Goal: Communication & Community: Answer question/provide support

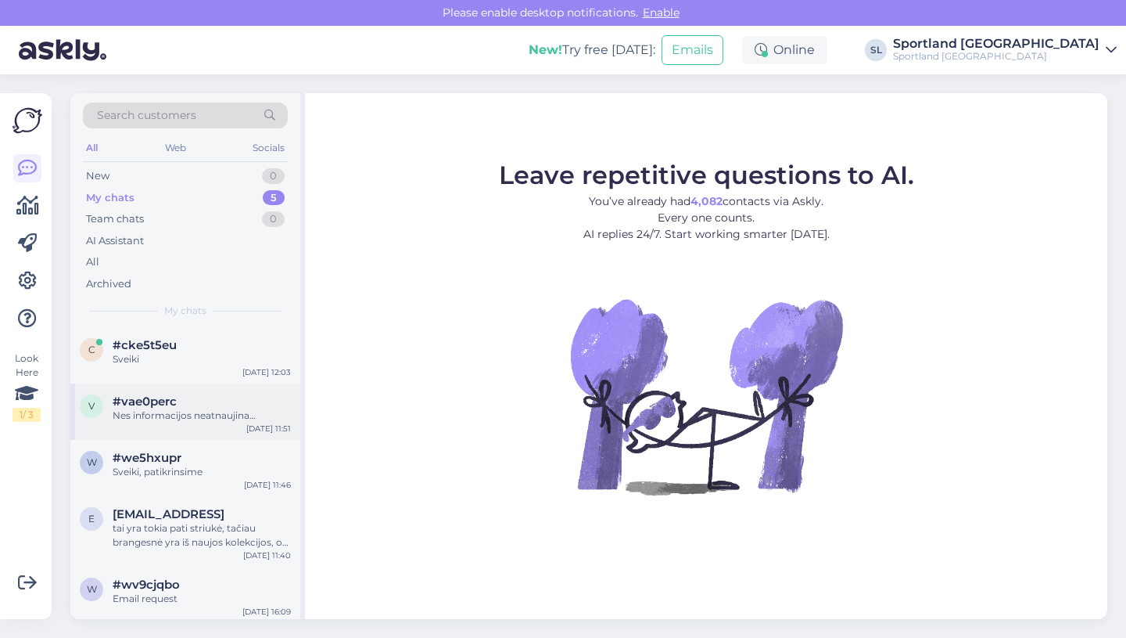
scroll to position [4, 0]
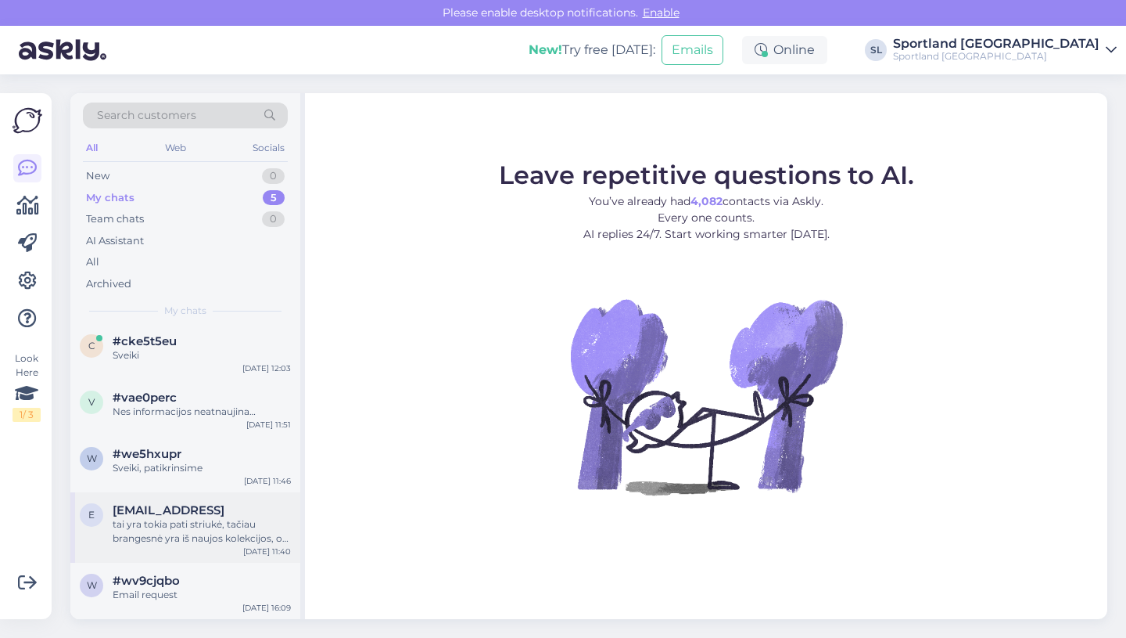
click at [166, 536] on div "tai yra tokia pati striukė, tačiau brangesnė yra iš naujos kolekcijos, o pigesn…" at bounding box center [202, 531] width 178 height 28
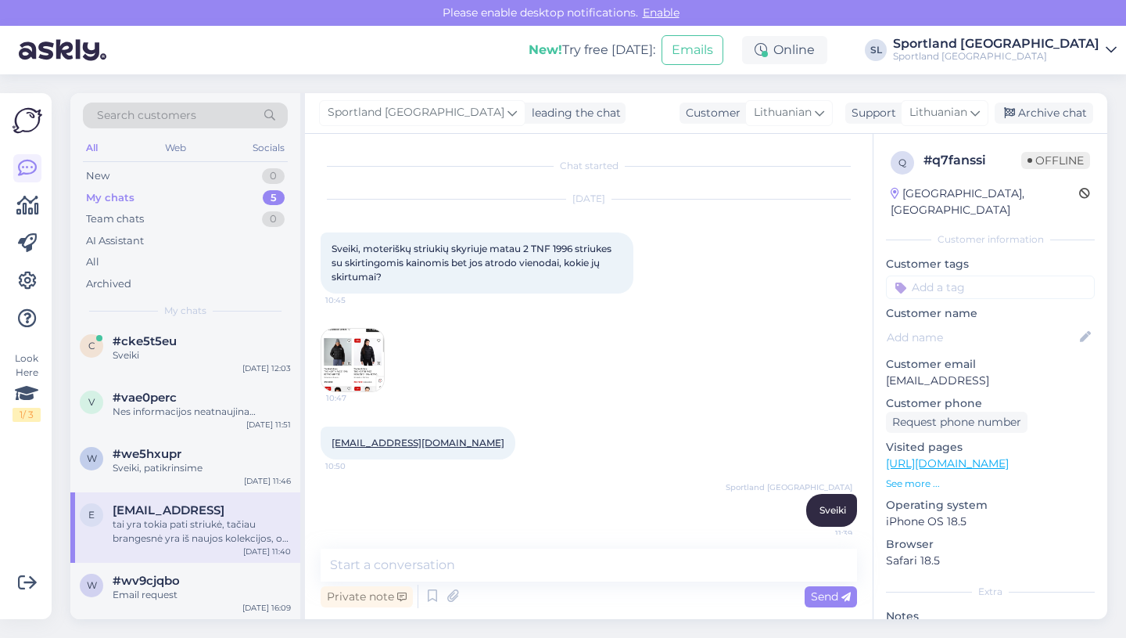
scroll to position [91, 0]
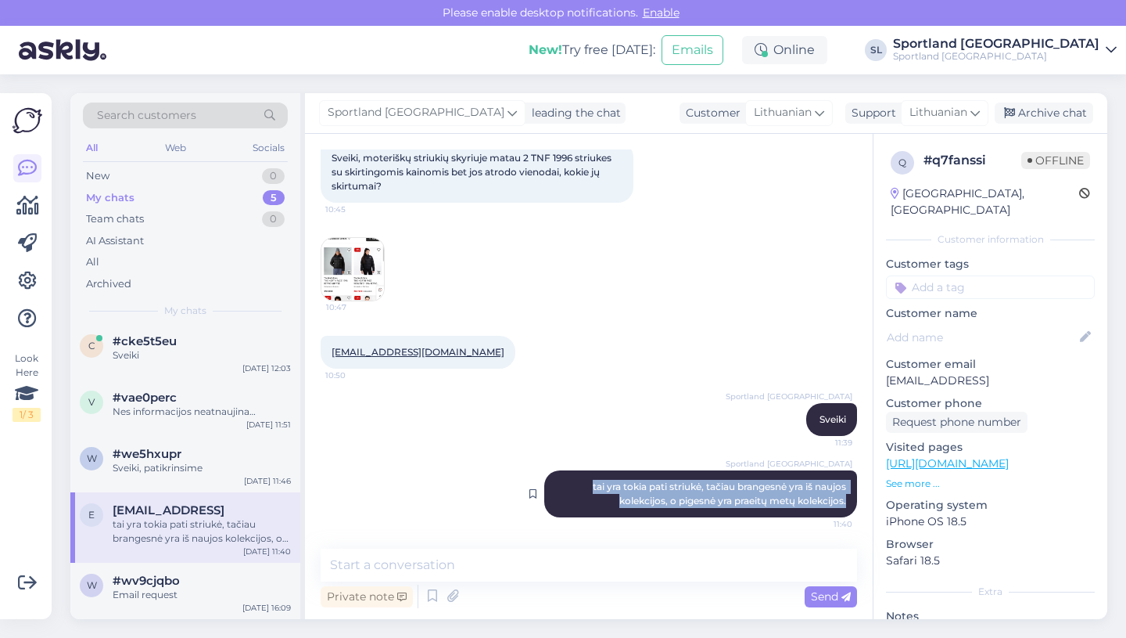
drag, startPoint x: 585, startPoint y: 487, endPoint x: 856, endPoint y: 496, distance: 270.8
click at [856, 496] on div "Sportland [GEOGRAPHIC_DATA] tai yra tokia pati striukė, tačiau brangesnė yra iš…" at bounding box center [700, 493] width 313 height 47
copy span "tai yra tokia pati striukė, tačiau brangesnė yra iš naujos kolekcijos, o pigesn…"
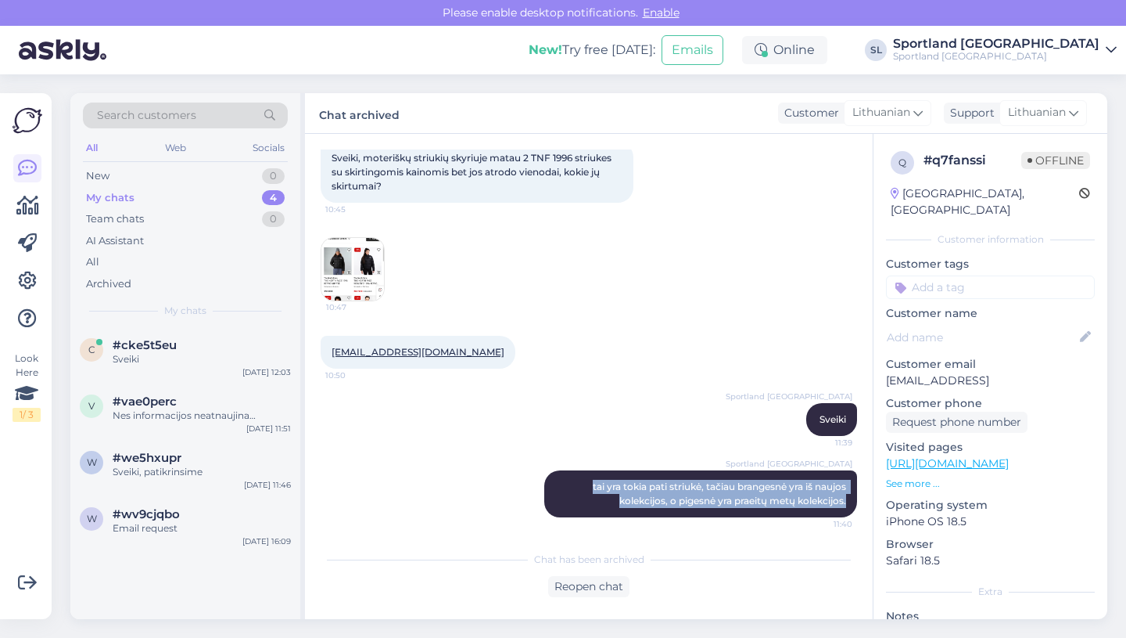
scroll to position [0, 0]
click at [155, 482] on div "w #we5hxupr Sveiki, patikrinsime [DATE] 11:46" at bounding box center [185, 468] width 230 height 56
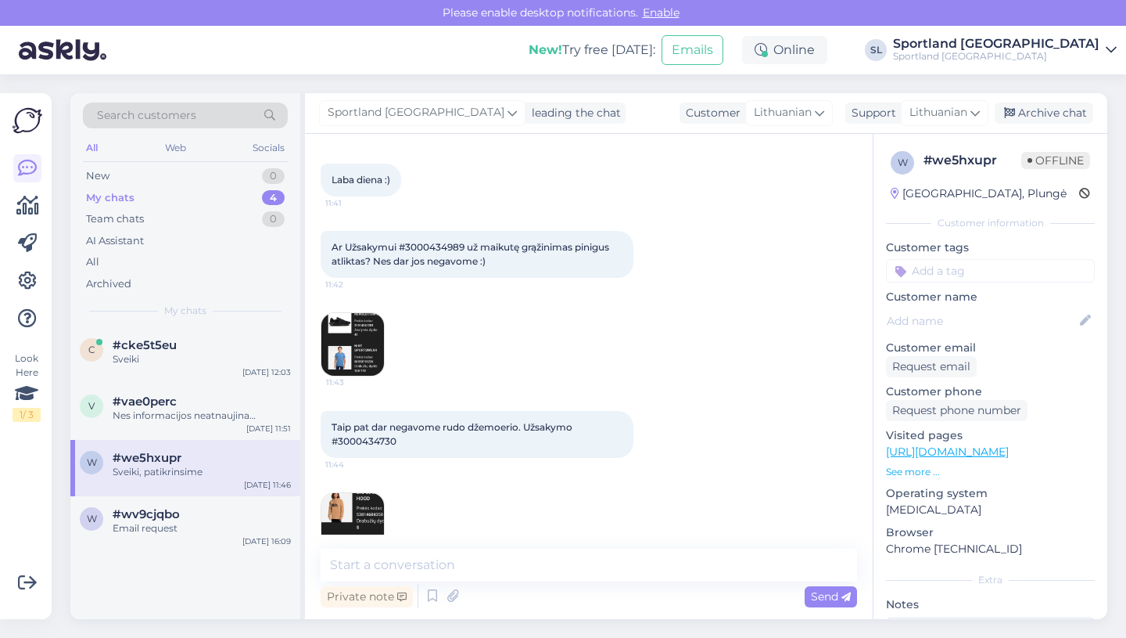
scroll to position [2715, 0]
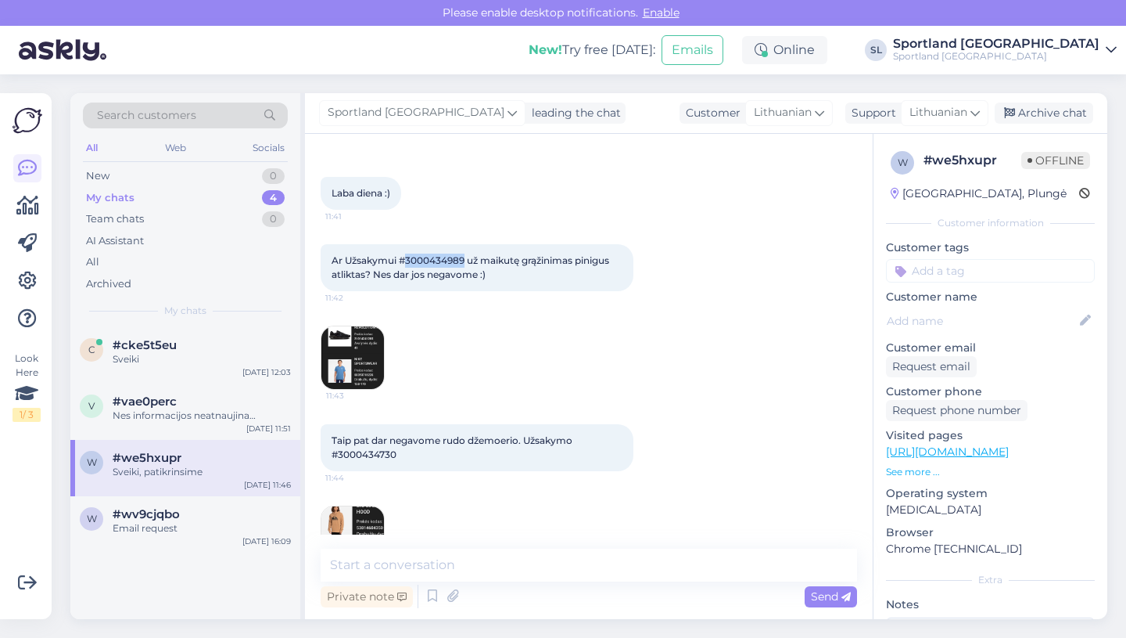
drag, startPoint x: 407, startPoint y: 276, endPoint x: 466, endPoint y: 277, distance: 59.5
click at [466, 277] on span "Ar Užsakymui #3000434989 už maikutę grąžinimas pinigus atliktas? Nes dar jos ne…" at bounding box center [472, 267] width 280 height 26
copy span "3000434989"
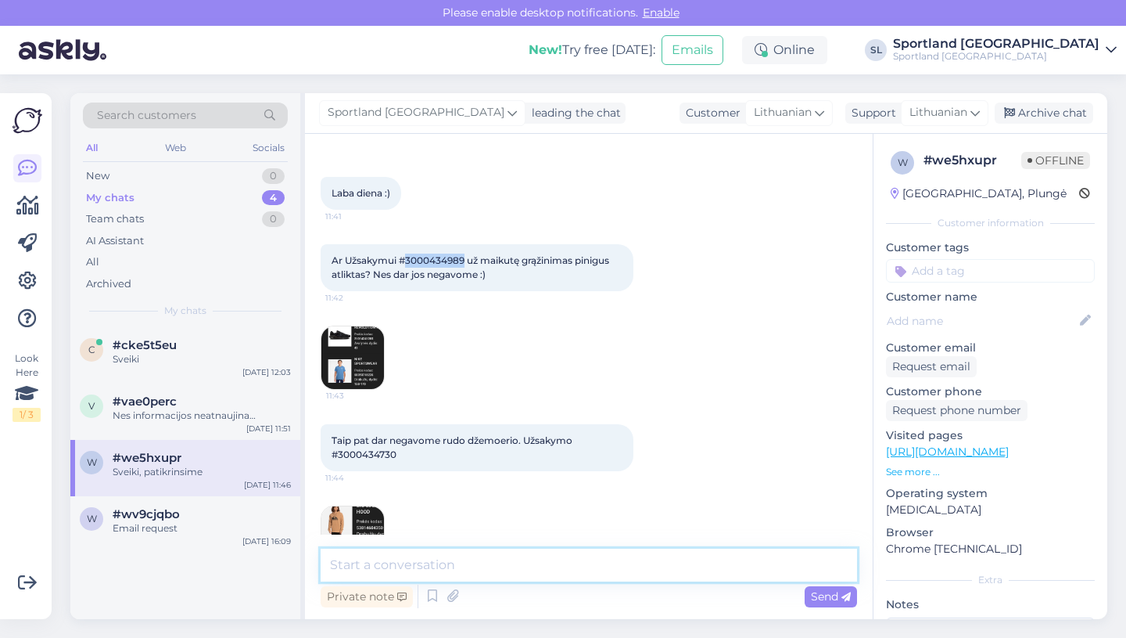
click at [375, 566] on textarea at bounding box center [589, 564] width 537 height 33
paste textarea "3000434989"
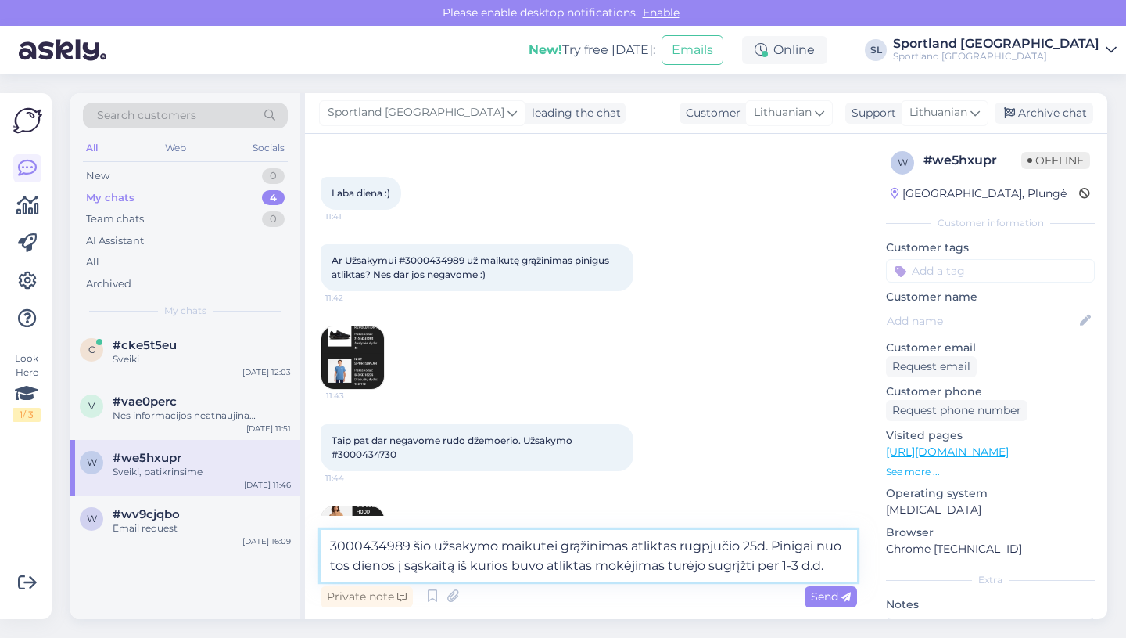
type textarea "3000434989 šio užsakymo maikutei grąžinimas atliktas rugpjūčio 25d. Pinigai nuo…"
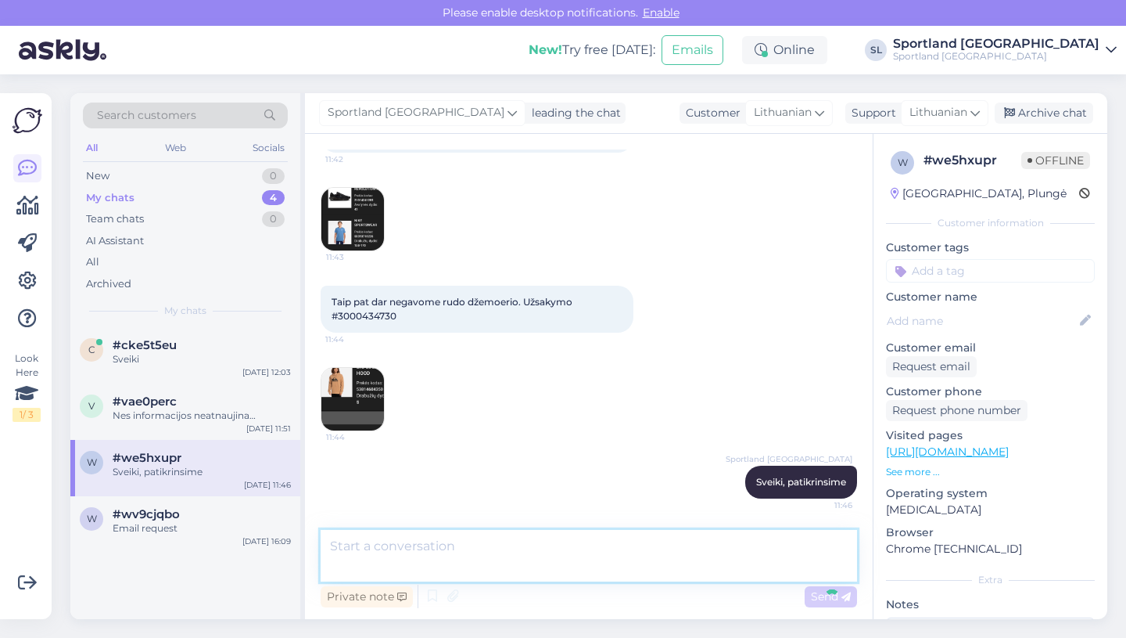
scroll to position [2944, 0]
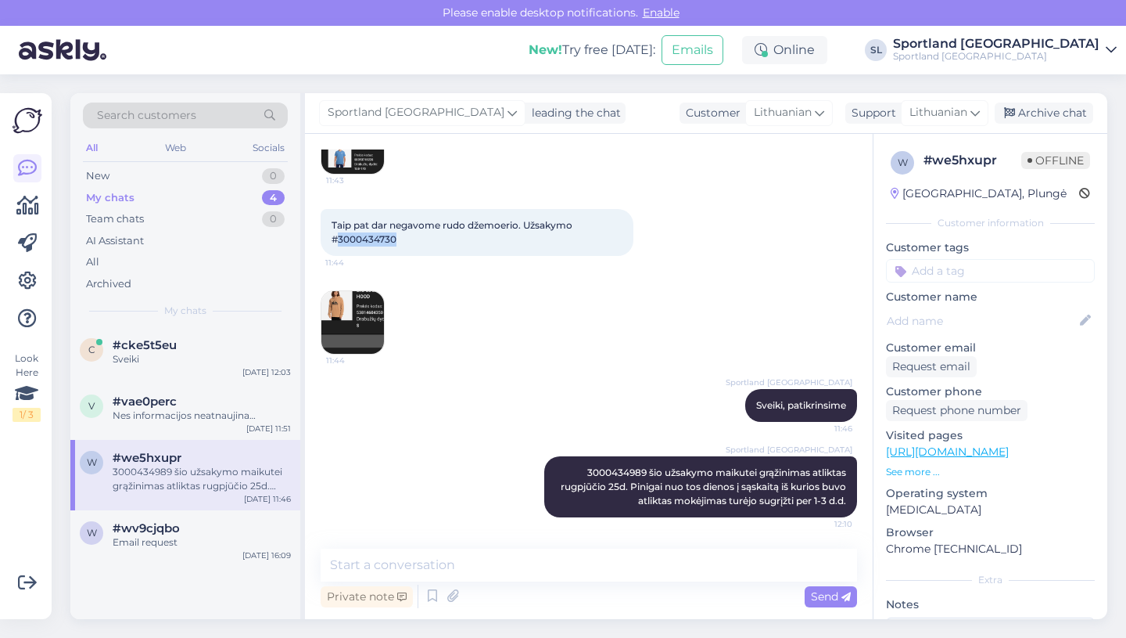
drag, startPoint x: 339, startPoint y: 238, endPoint x: 413, endPoint y: 238, distance: 73.5
click at [413, 238] on div "Taip pat dar negavome rudo džemoerio. Užsakymo #3000434730 11:44" at bounding box center [477, 232] width 313 height 47
copy span "3000434730"
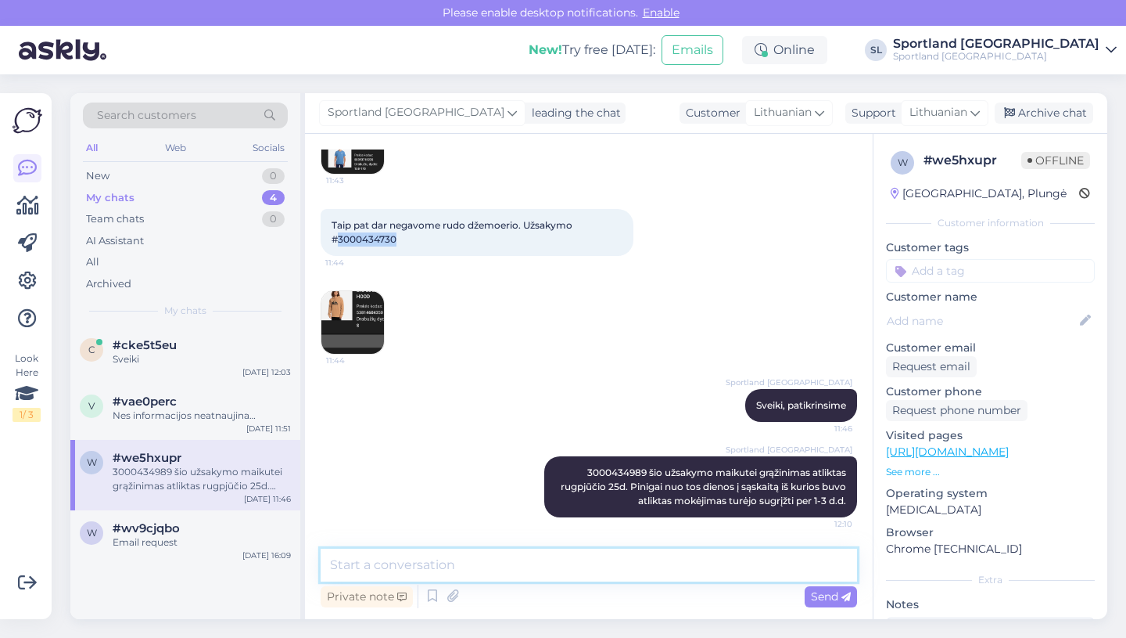
click at [393, 562] on textarea at bounding box center [589, 564] width 537 height 33
paste textarea "3000434730"
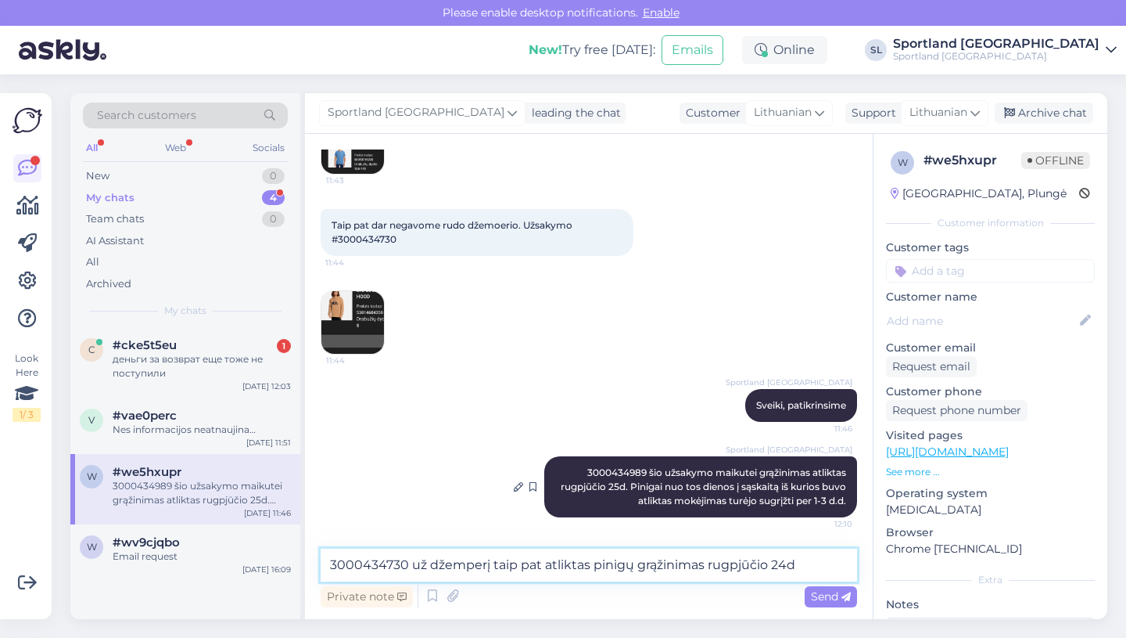
type textarea "3000434730 už džemperį taip pat atliktas pinigų grąžinimas rugpjūčio 24d."
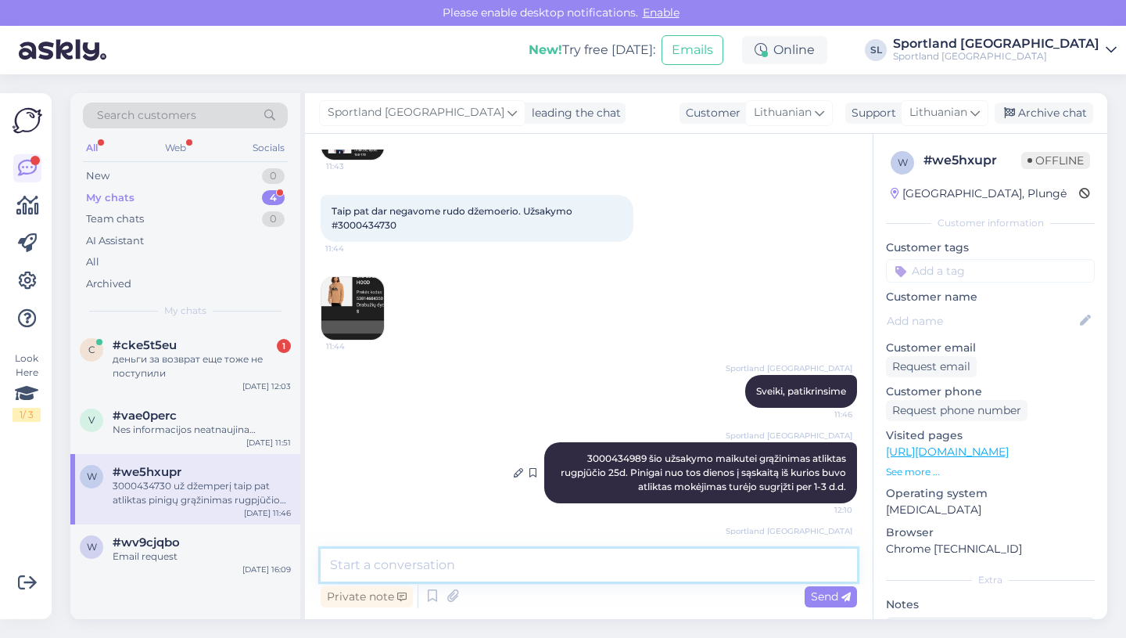
scroll to position [3026, 0]
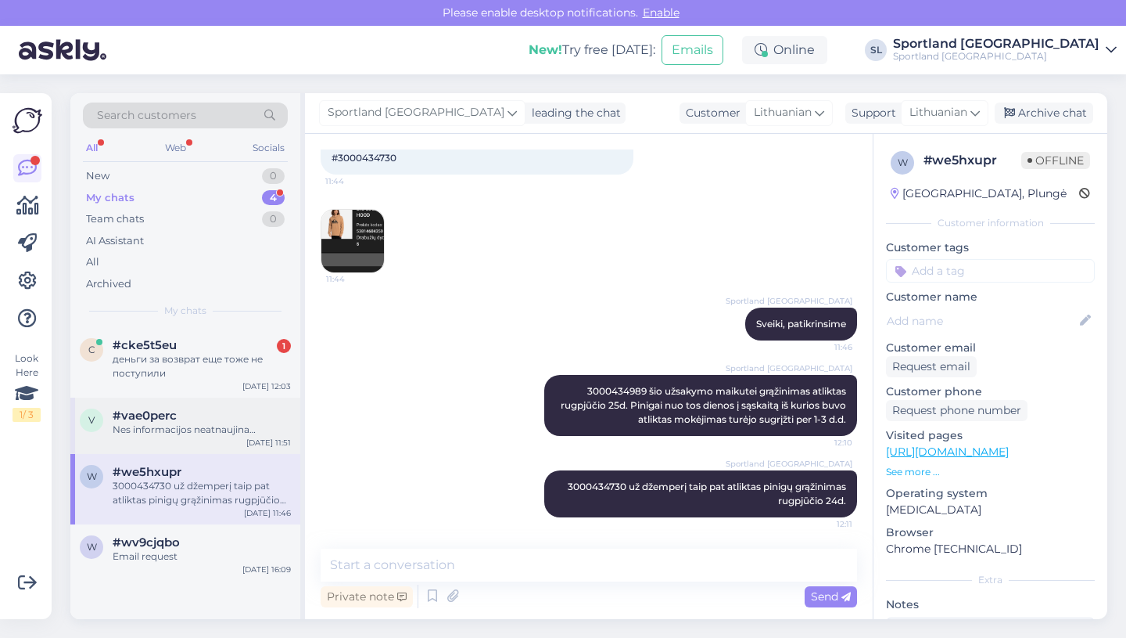
click at [204, 430] on div "Nes informacijos neatnaujina…" at bounding box center [202, 429] width 178 height 14
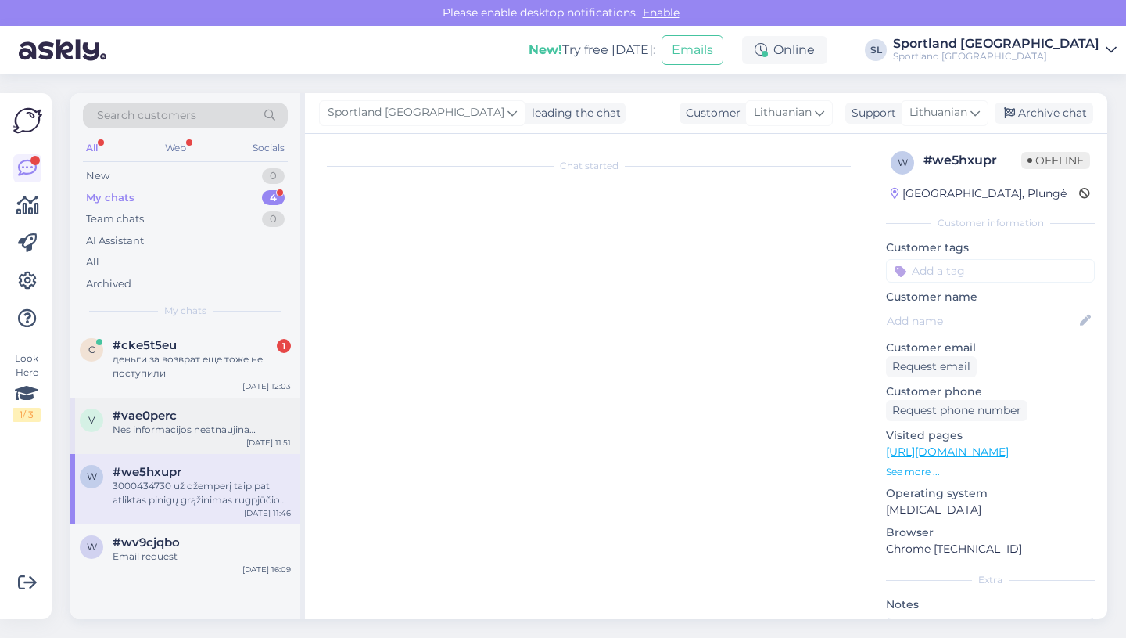
scroll to position [0, 0]
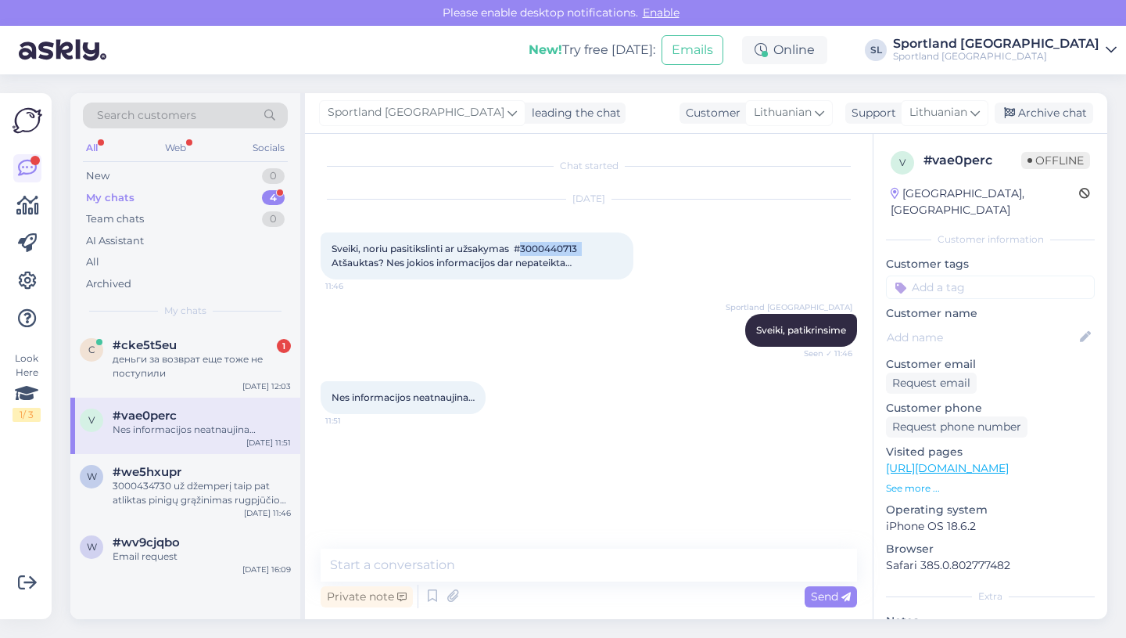
drag, startPoint x: 525, startPoint y: 248, endPoint x: 587, endPoint y: 249, distance: 62.6
click at [587, 249] on span "Sveiki, noriu pasitikslinti ar užsakymas #3000440713 Atšauktas? Nes jokios info…" at bounding box center [459, 255] width 255 height 26
copy span "3000440713"
